Goal: Use online tool/utility: Utilize a website feature to perform a specific function

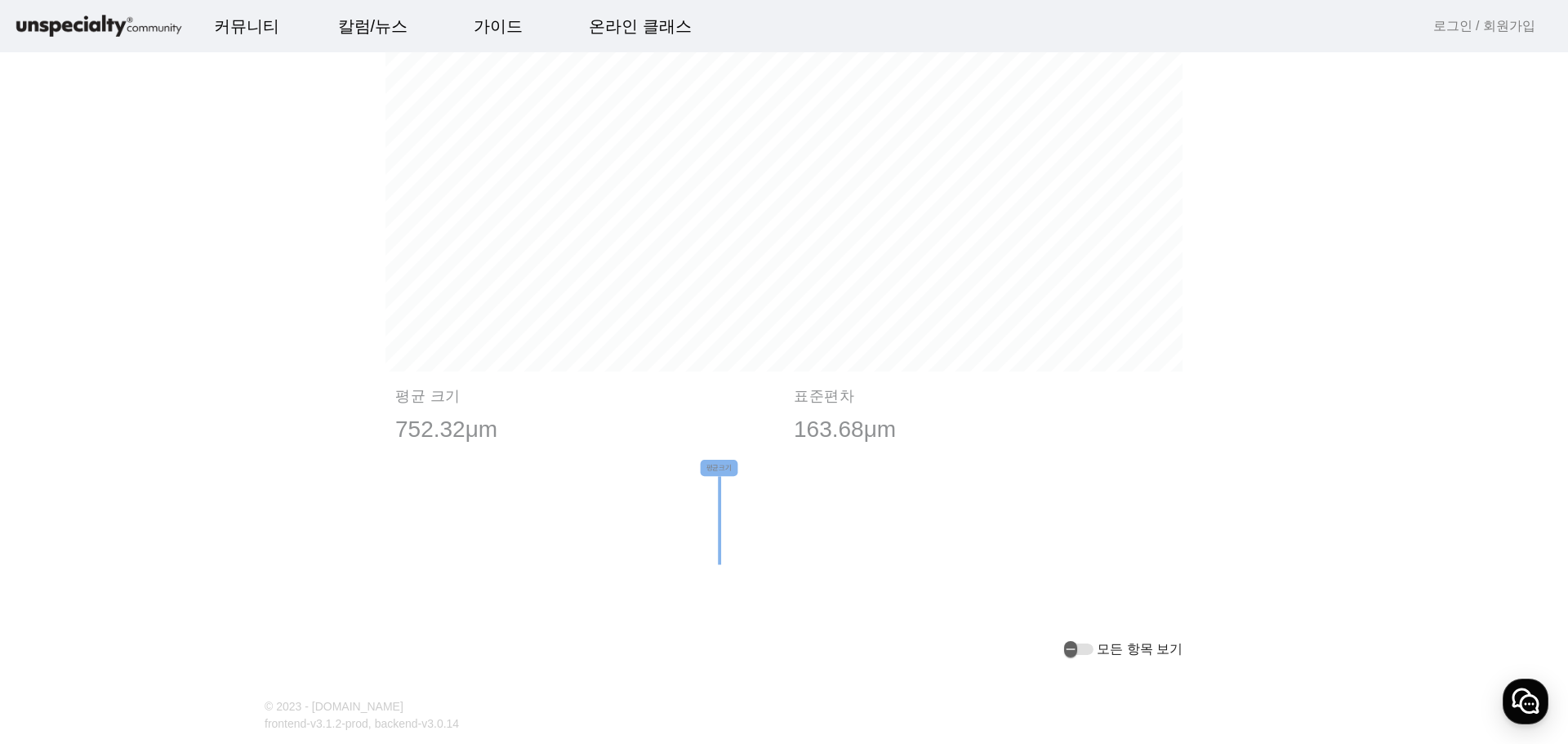
scroll to position [1131, 0]
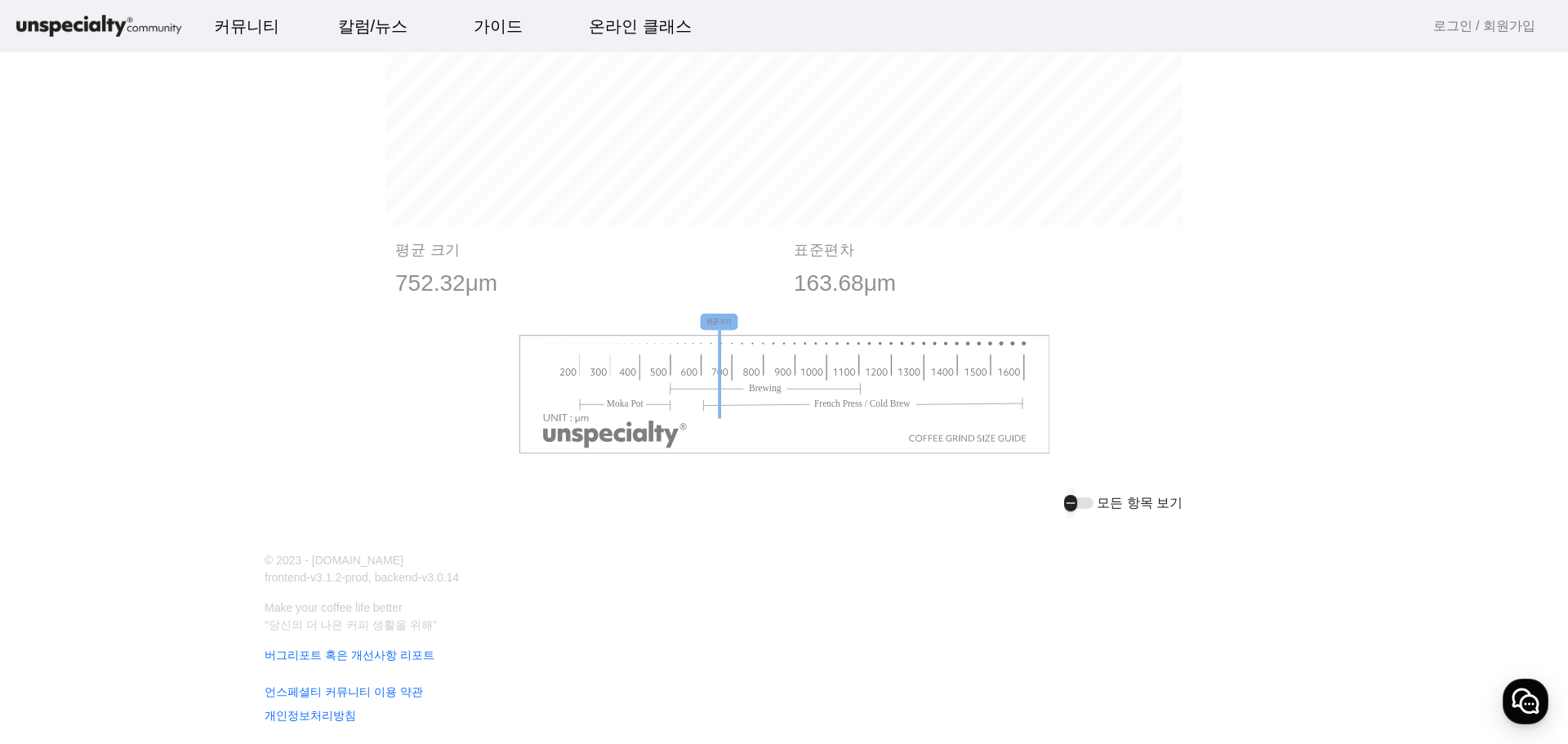
click at [1083, 499] on div "button" at bounding box center [1078, 503] width 29 height 11
click at [1085, 501] on icon "button" at bounding box center [1083, 503] width 13 height 15
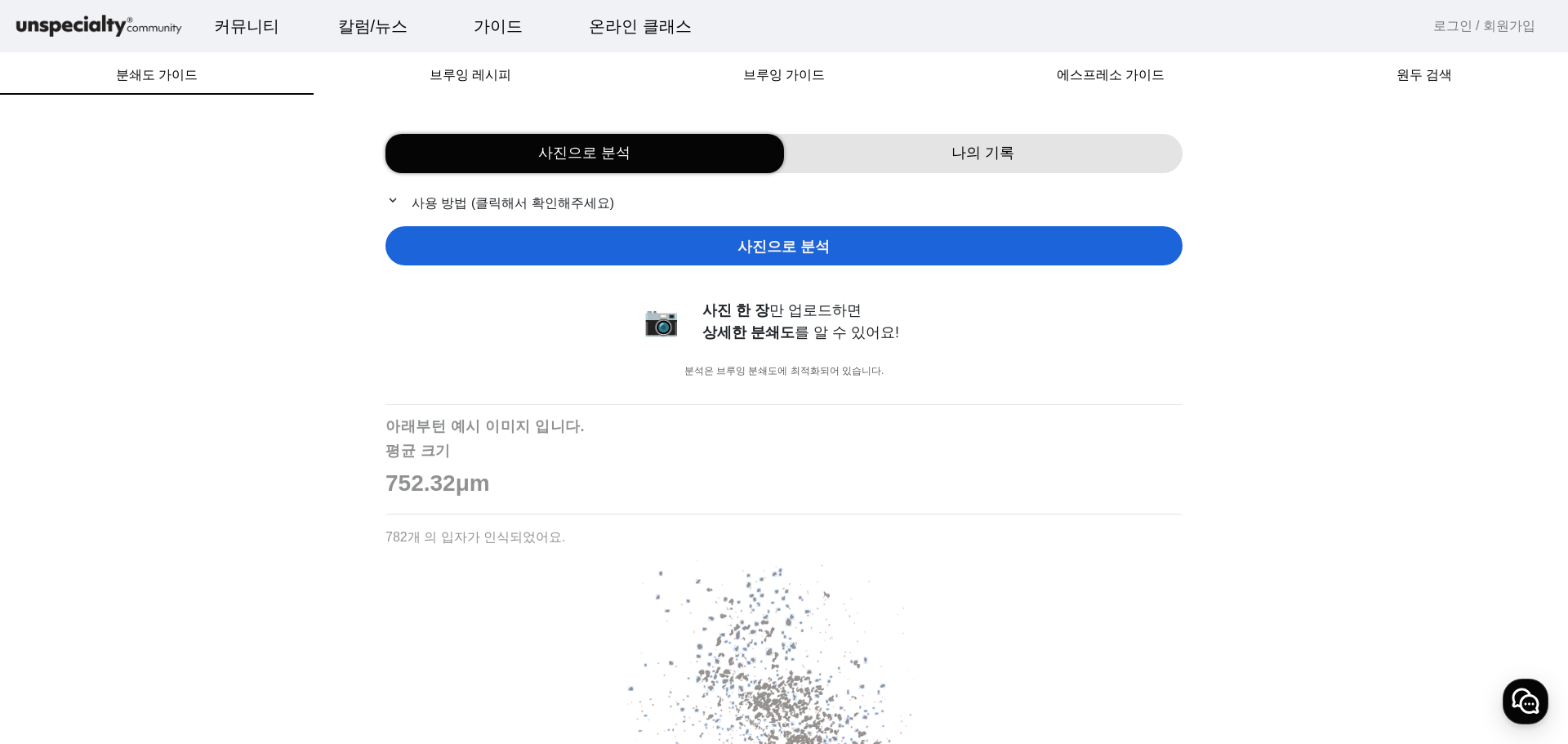
click at [479, 477] on p "752.32μm" at bounding box center [784, 483] width 797 height 35
click at [513, 196] on p "expand_more 사용 방법 (클릭해서 확인해주세요)" at bounding box center [784, 203] width 797 height 21
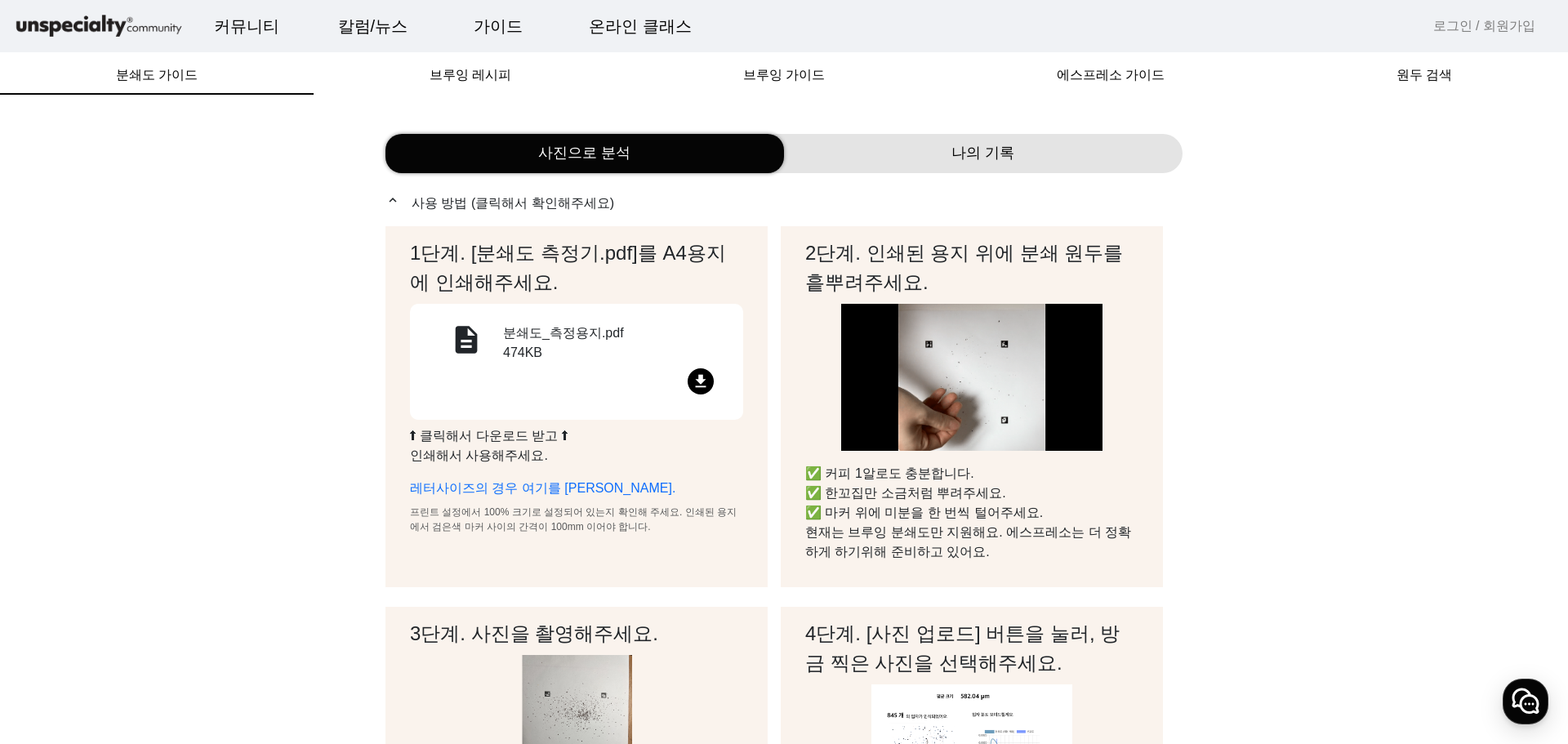
click at [700, 380] on mat-icon "file_download" at bounding box center [701, 382] width 26 height 26
click at [918, 146] on div "나의 기록" at bounding box center [983, 154] width 399 height 39
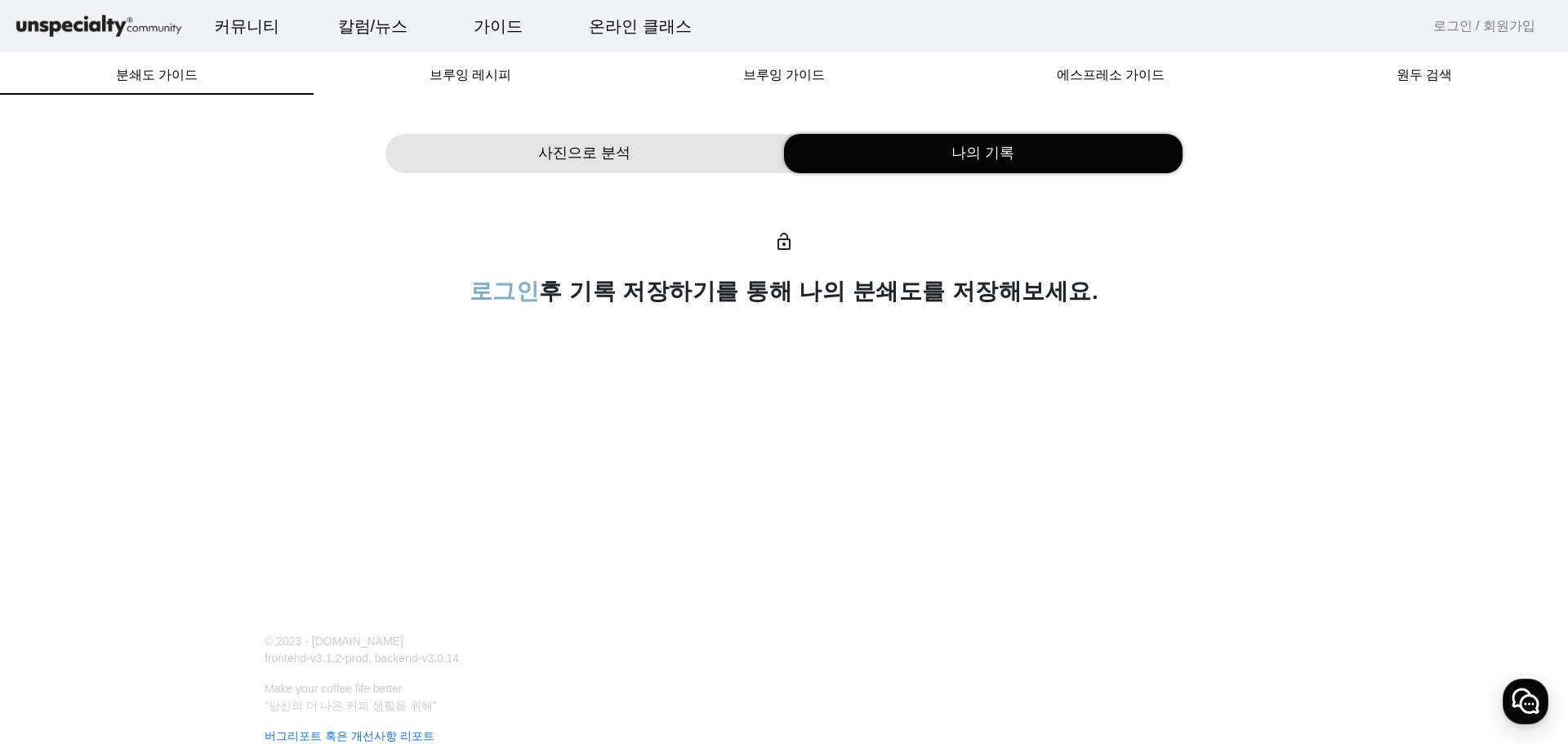
click at [785, 236] on mat-icon "lock_open" at bounding box center [783, 241] width 20 height 20
click at [774, 253] on p "lock_open" at bounding box center [784, 235] width 797 height 45
click at [535, 299] on span "로그인" at bounding box center [505, 291] width 70 height 25
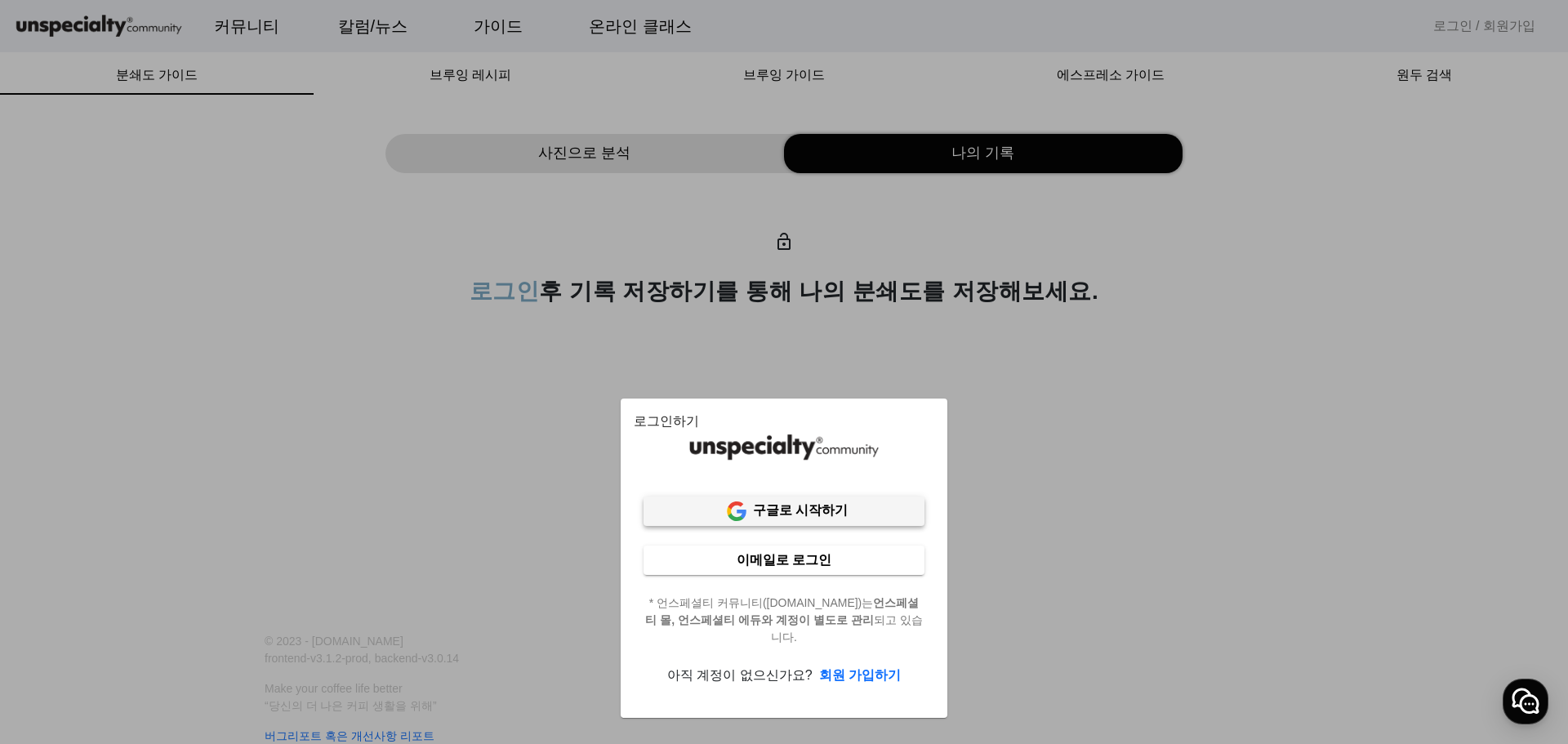
click at [779, 514] on b "구글로 시작하기" at bounding box center [800, 509] width 95 height 14
